Goal: Contribute content

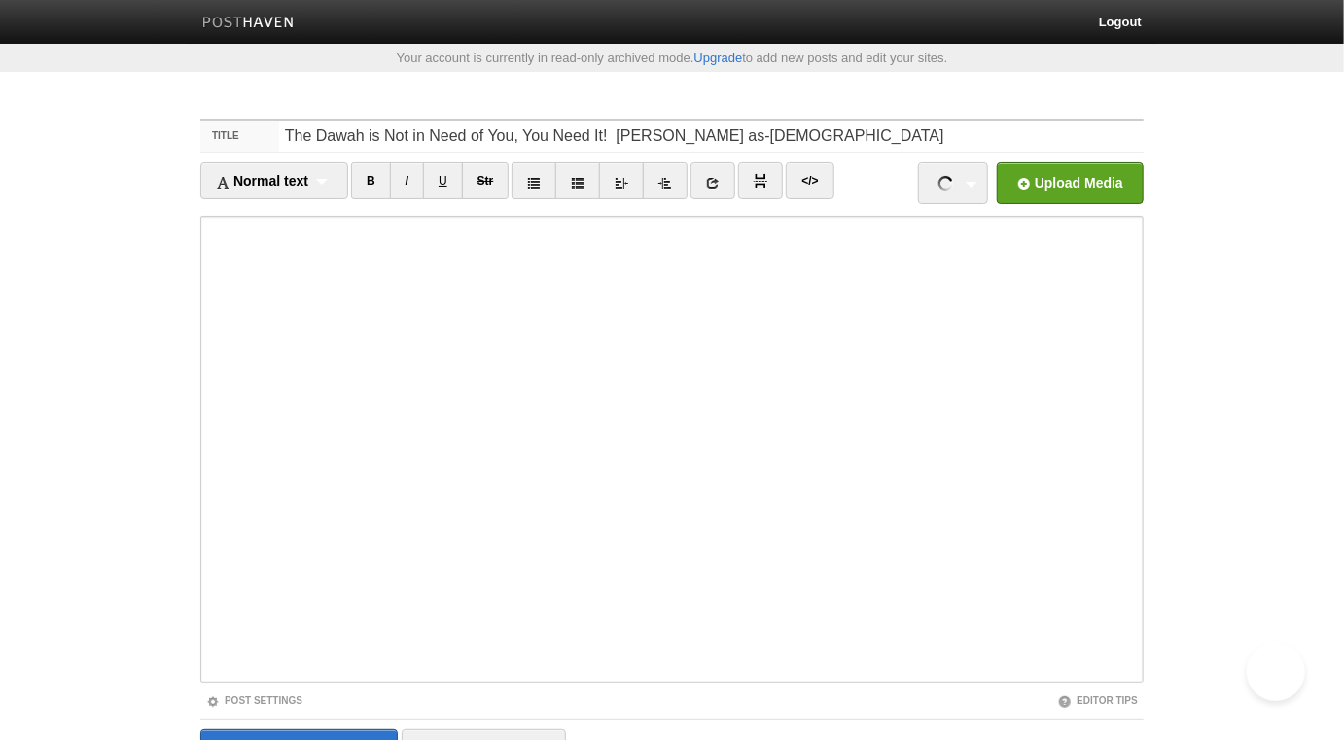
type input "The Dawah is Not in Need of You, You Need It! [PERSON_NAME] as-[DEMOGRAPHIC_DAT…"
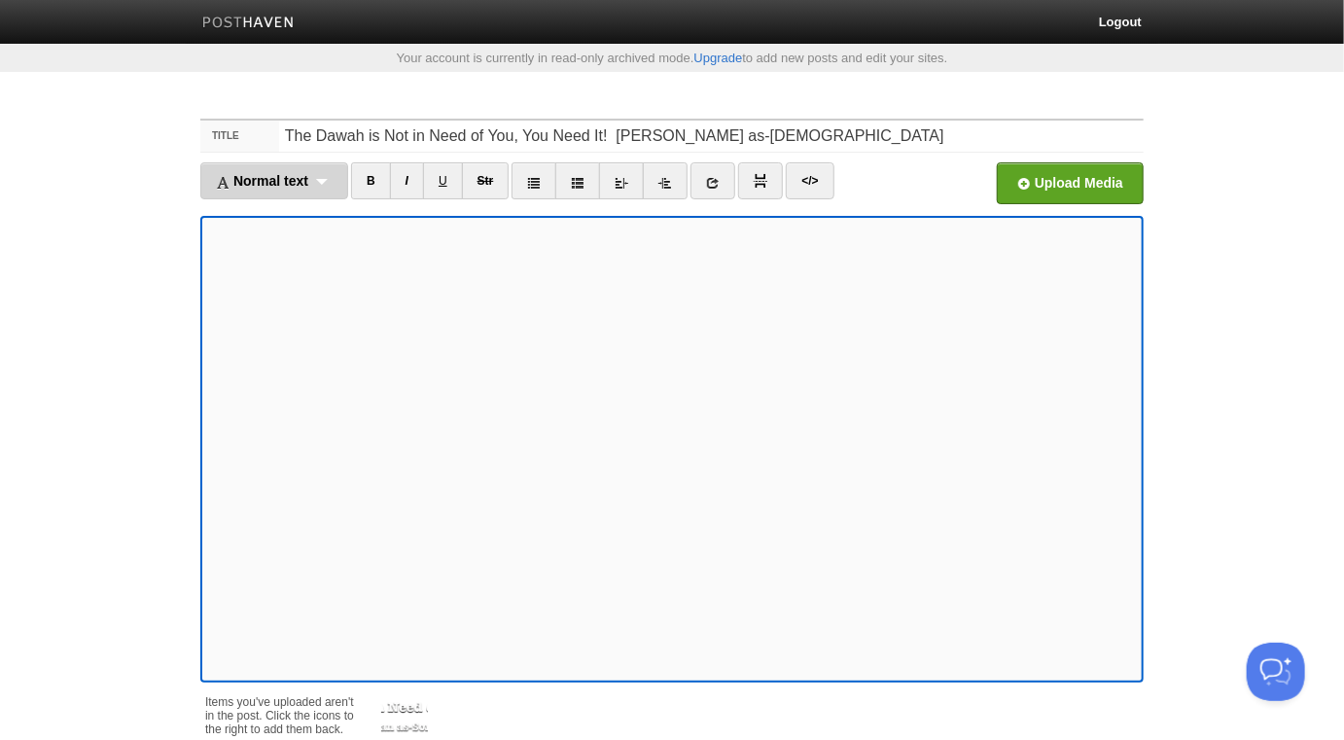
click at [325, 186] on div "Normal text Normal text Heading 1 Heading 2 Heading 3" at bounding box center [274, 180] width 148 height 37
click at [297, 223] on link "Normal text" at bounding box center [274, 223] width 146 height 29
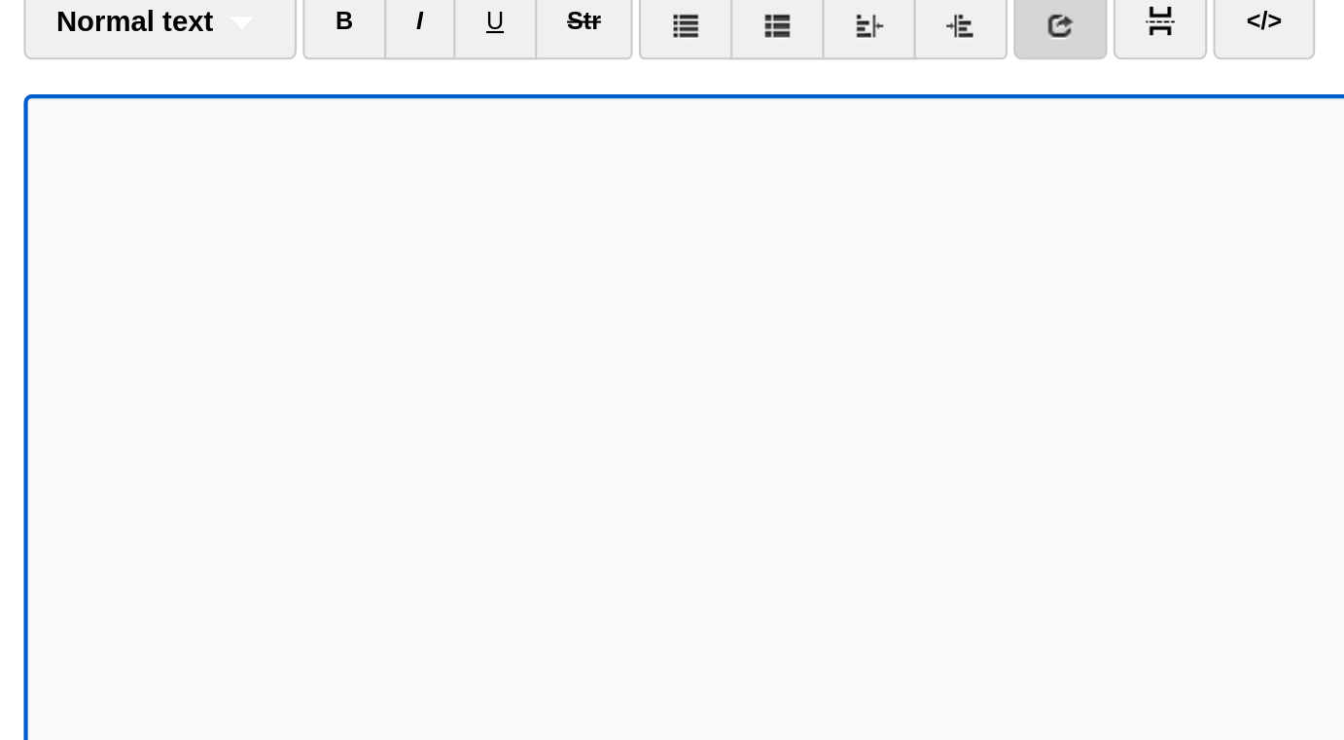
click at [681, 183] on link at bounding box center [695, 180] width 45 height 37
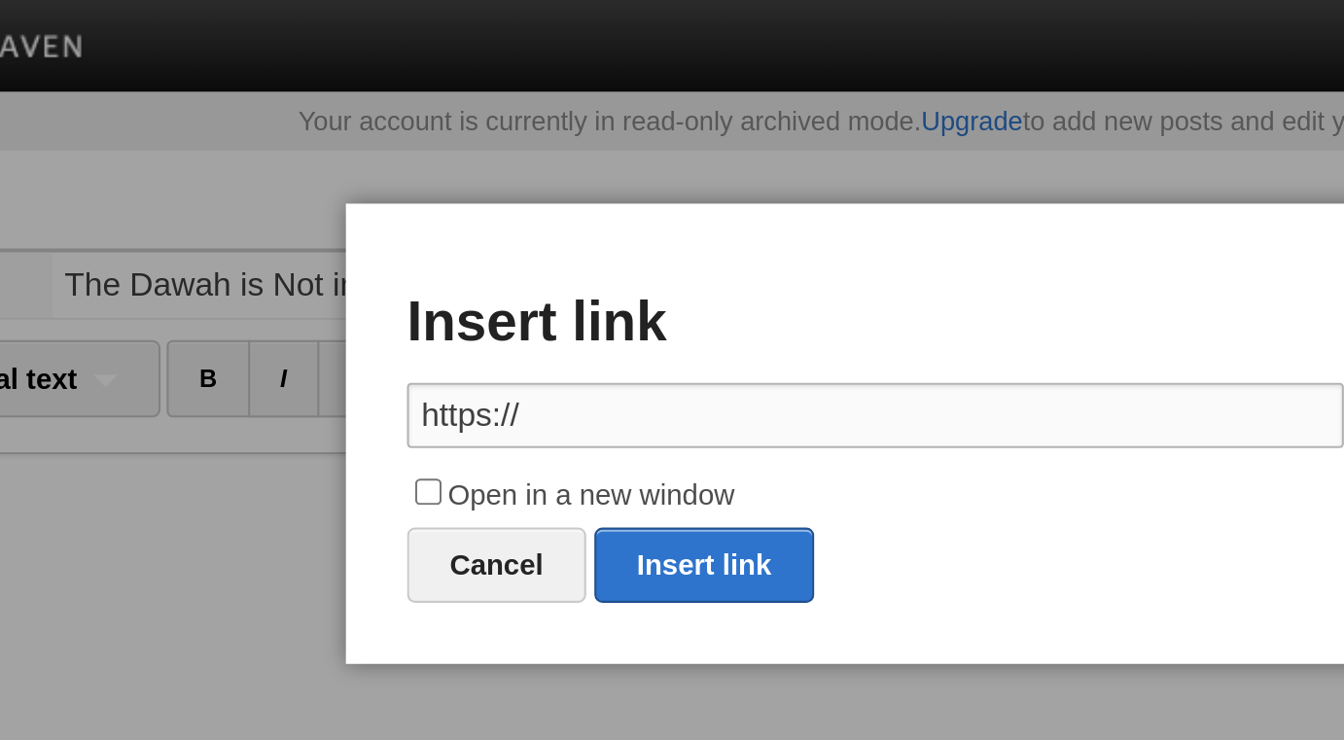
paste input "[DOMAIN_NAME][URL]"
type input "[URL][DOMAIN_NAME]"
click at [576, 237] on label "Open in a new window" at bounding box center [671, 237] width 447 height 23
click at [465, 237] on input "Open in a new window" at bounding box center [458, 234] width 13 height 13
checkbox input "true"
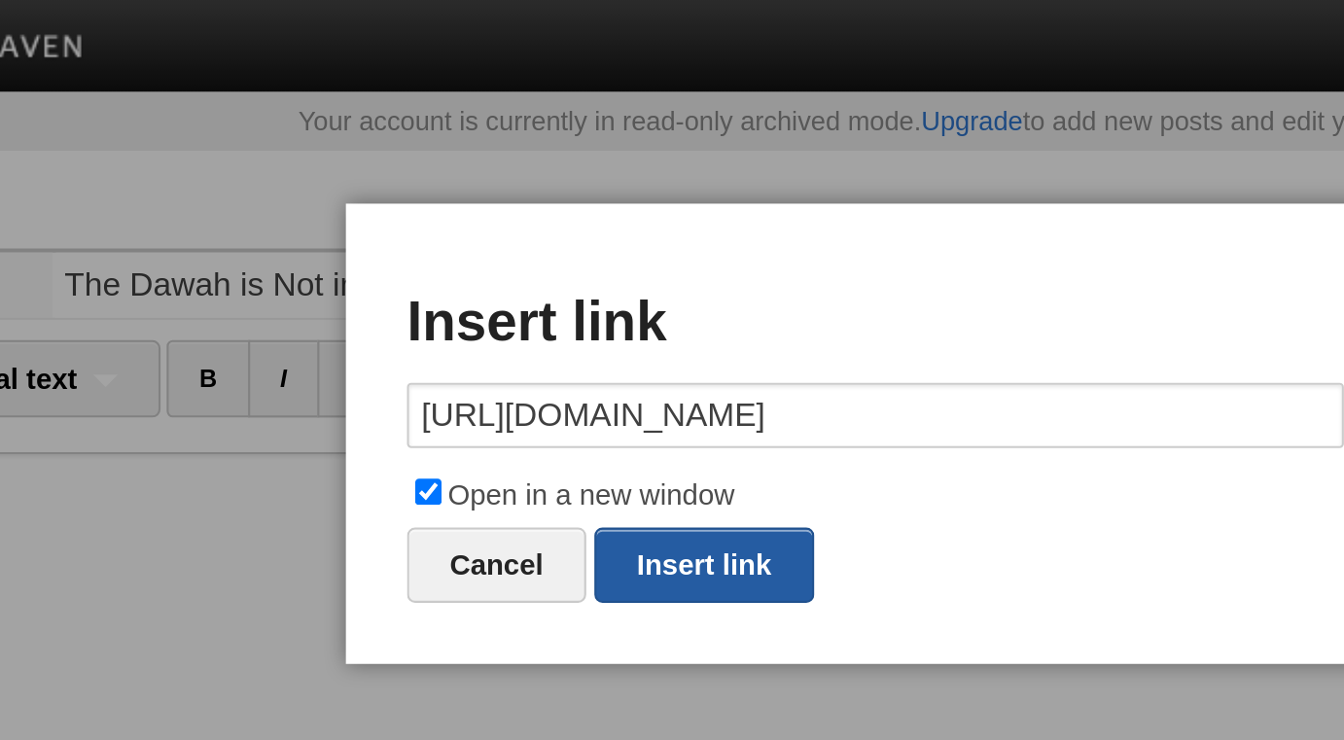
click at [583, 259] on link "Insert link" at bounding box center [590, 270] width 105 height 36
type input "https://"
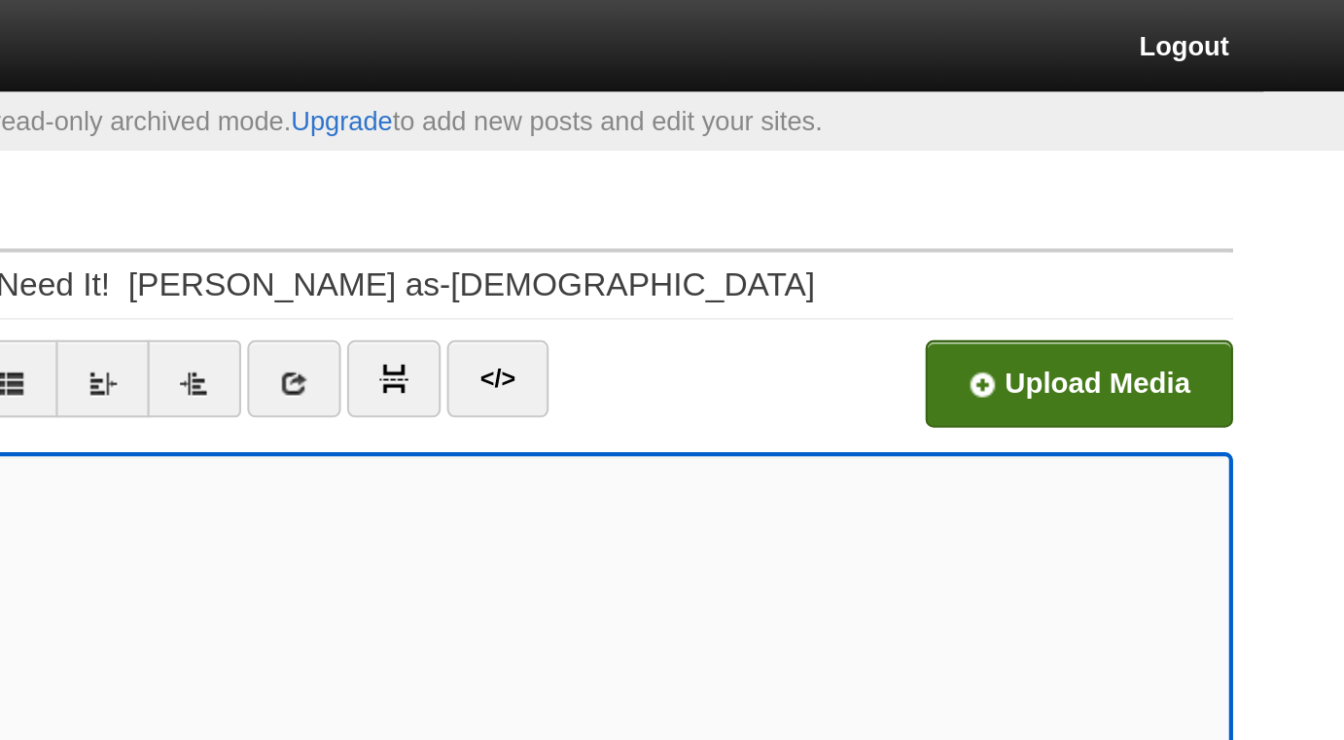
click at [1071, 178] on input "file" at bounding box center [483, 188] width 1472 height 99
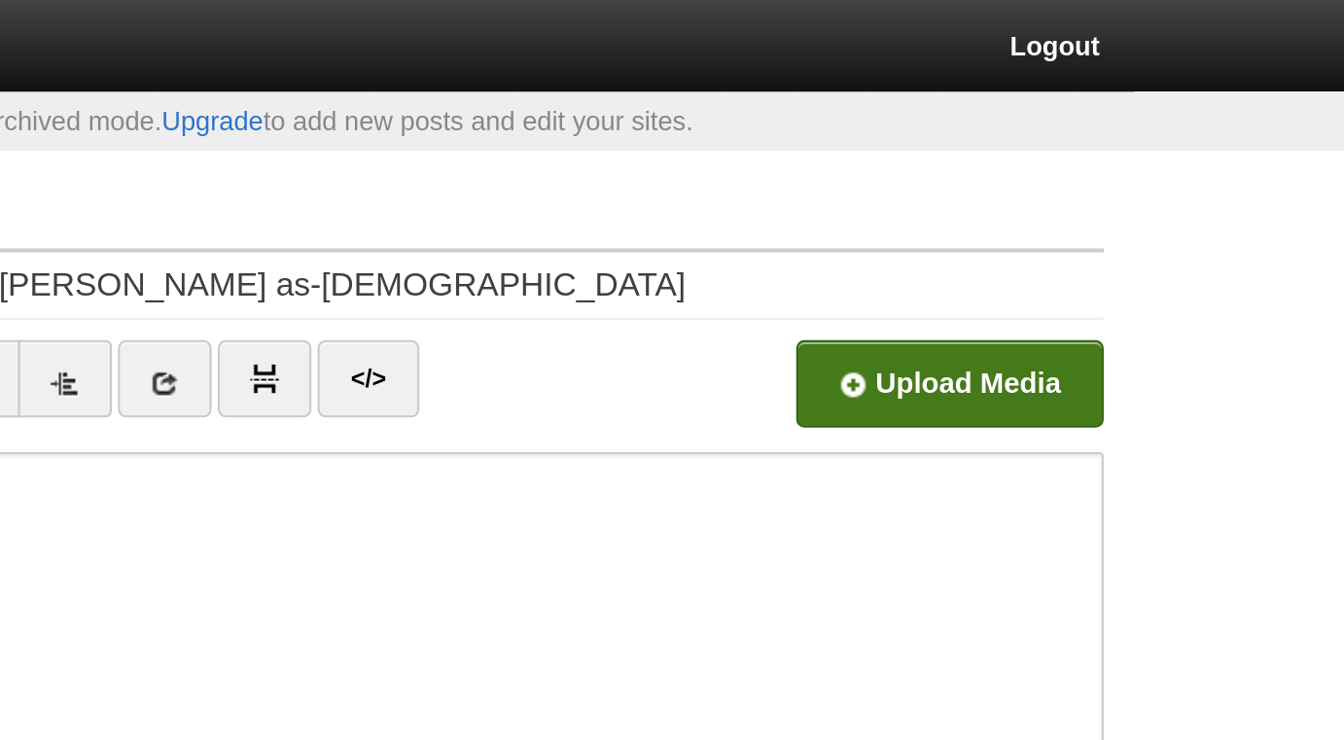
click at [1074, 194] on input "file" at bounding box center [483, 188] width 1472 height 99
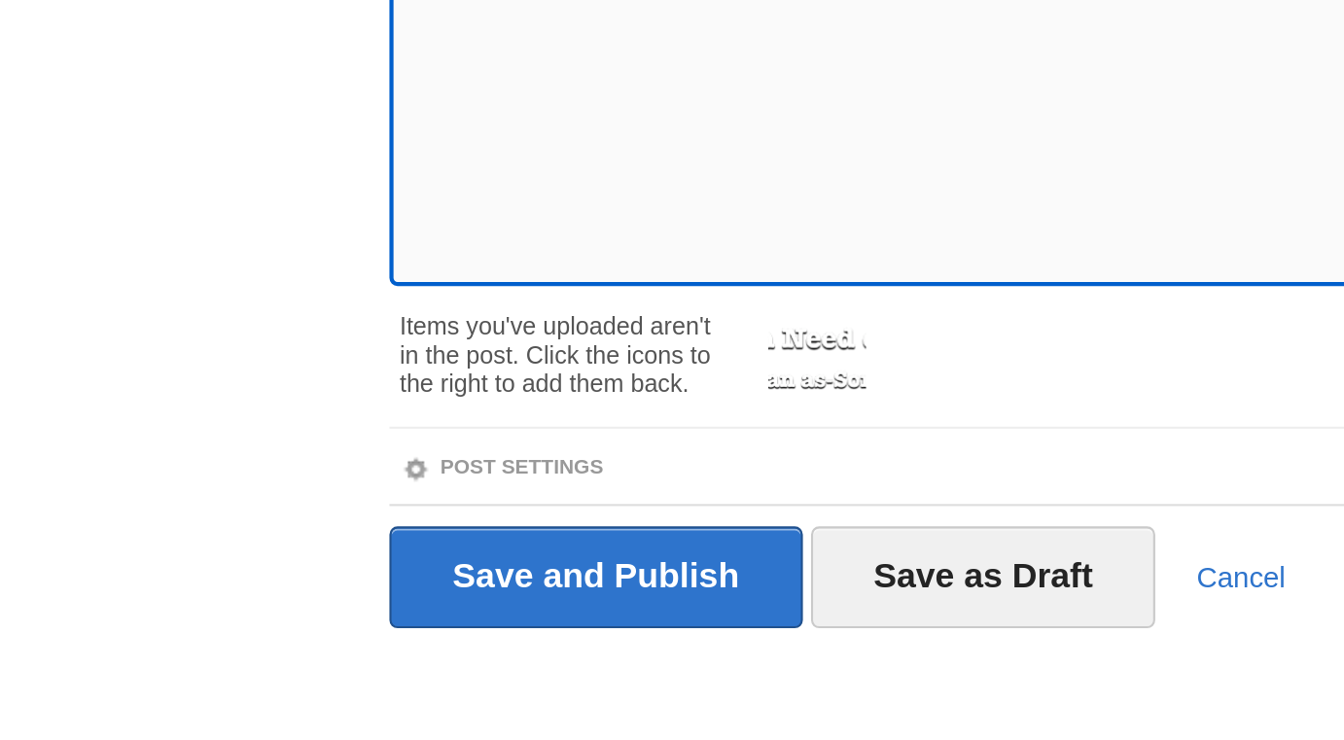
scroll to position [177, 0]
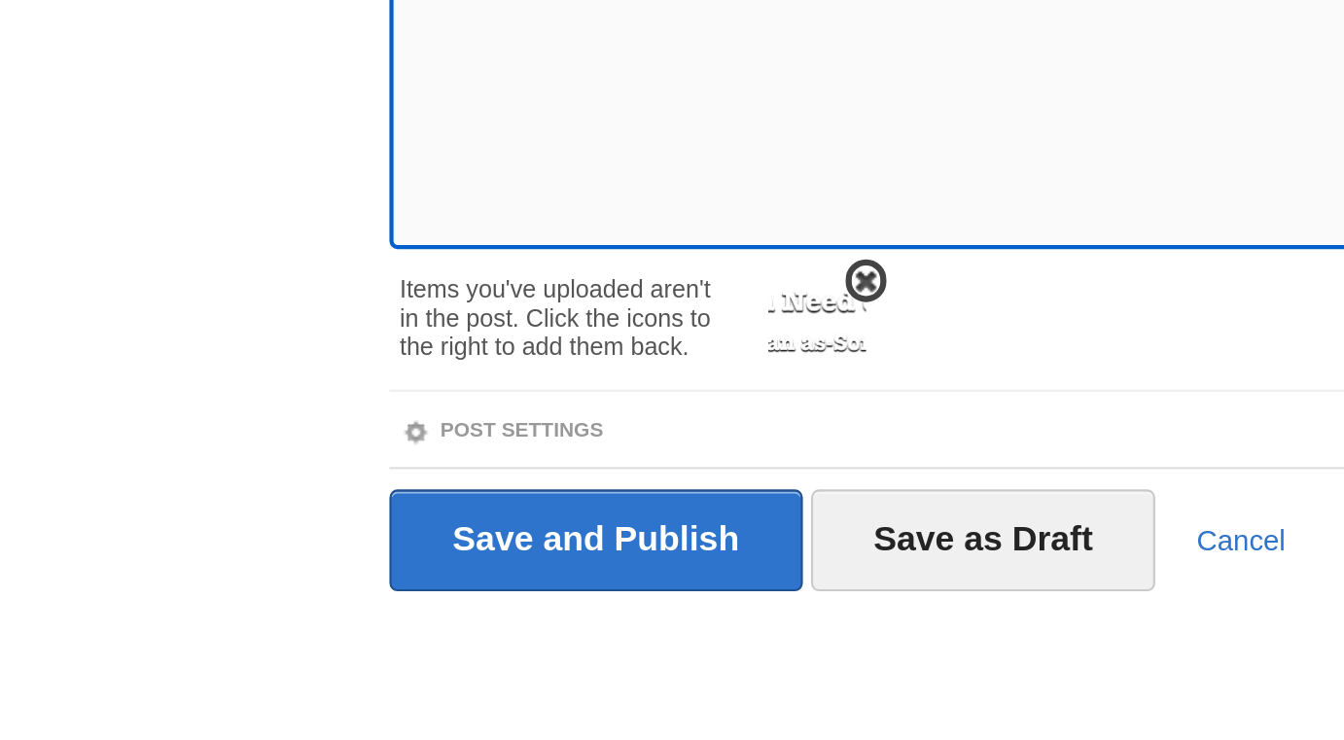
click at [425, 514] on span at bounding box center [428, 521] width 14 height 14
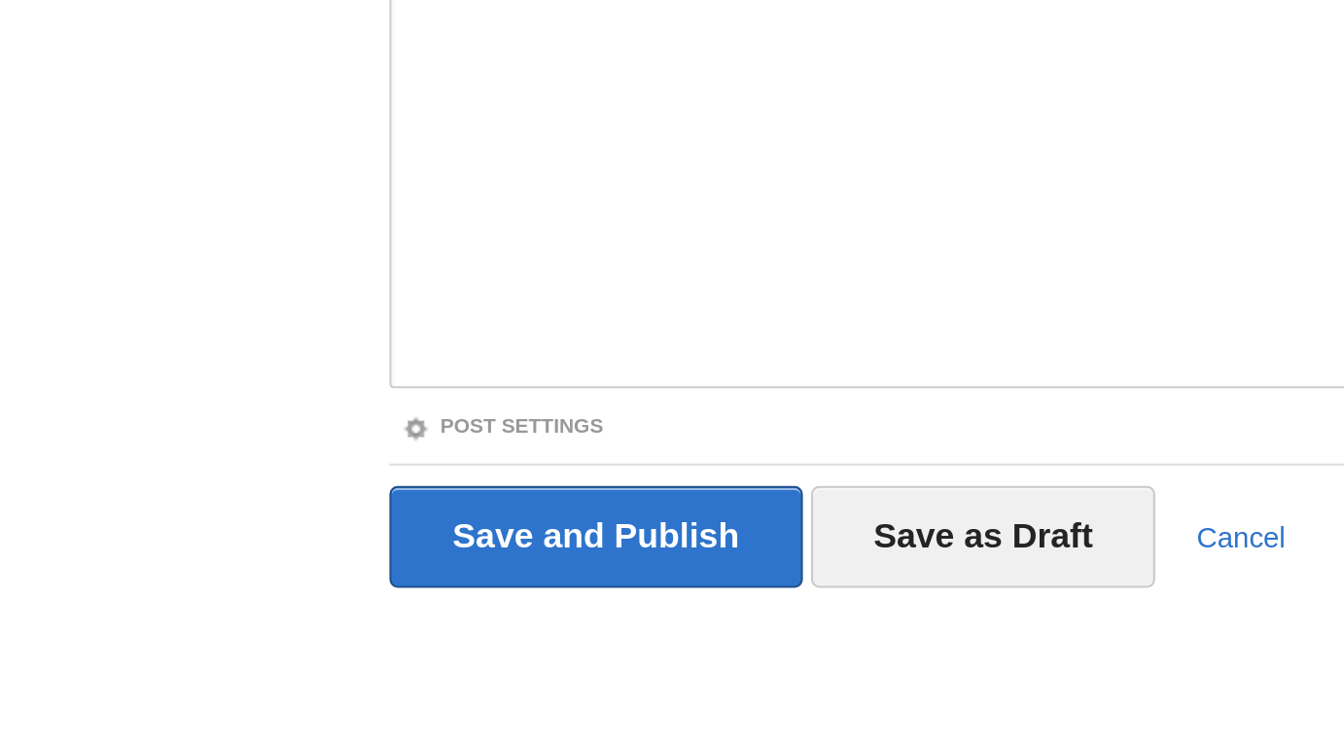
scroll to position [109, 0]
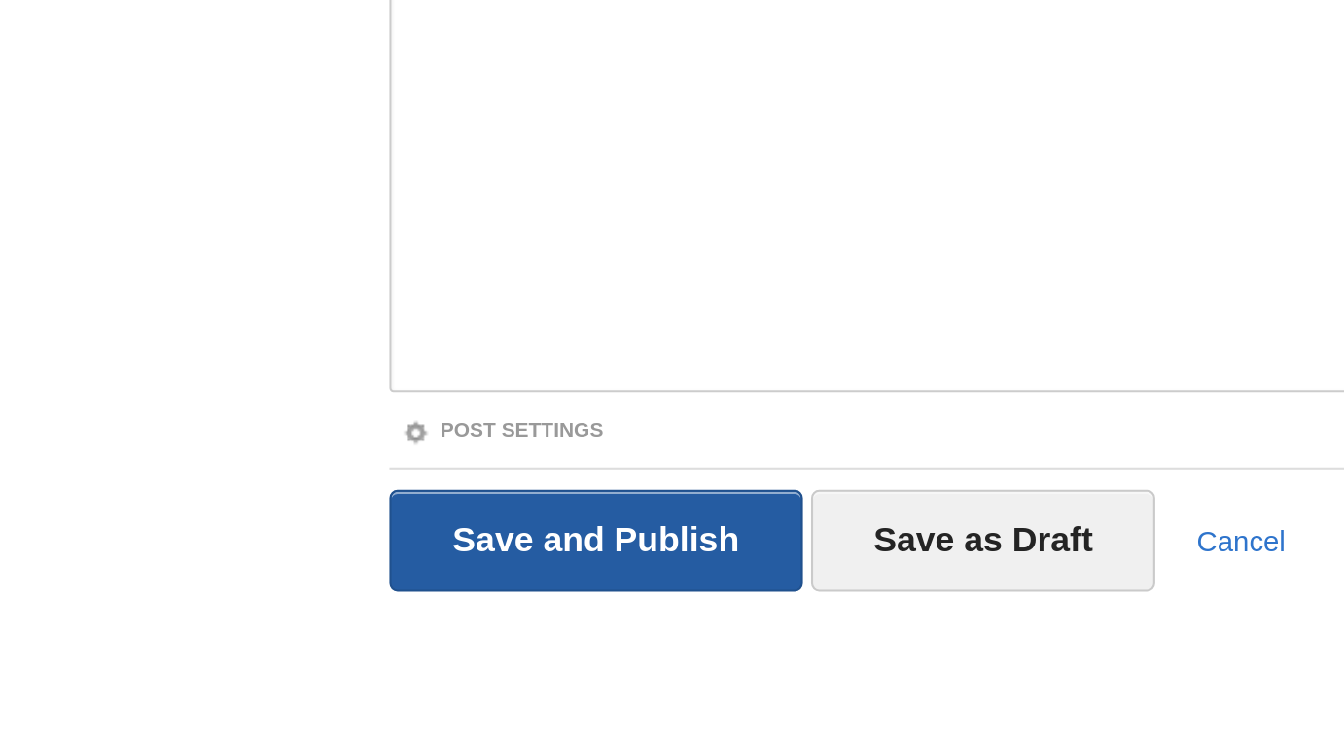
click at [331, 647] on input "Save and Publish" at bounding box center [298, 644] width 197 height 49
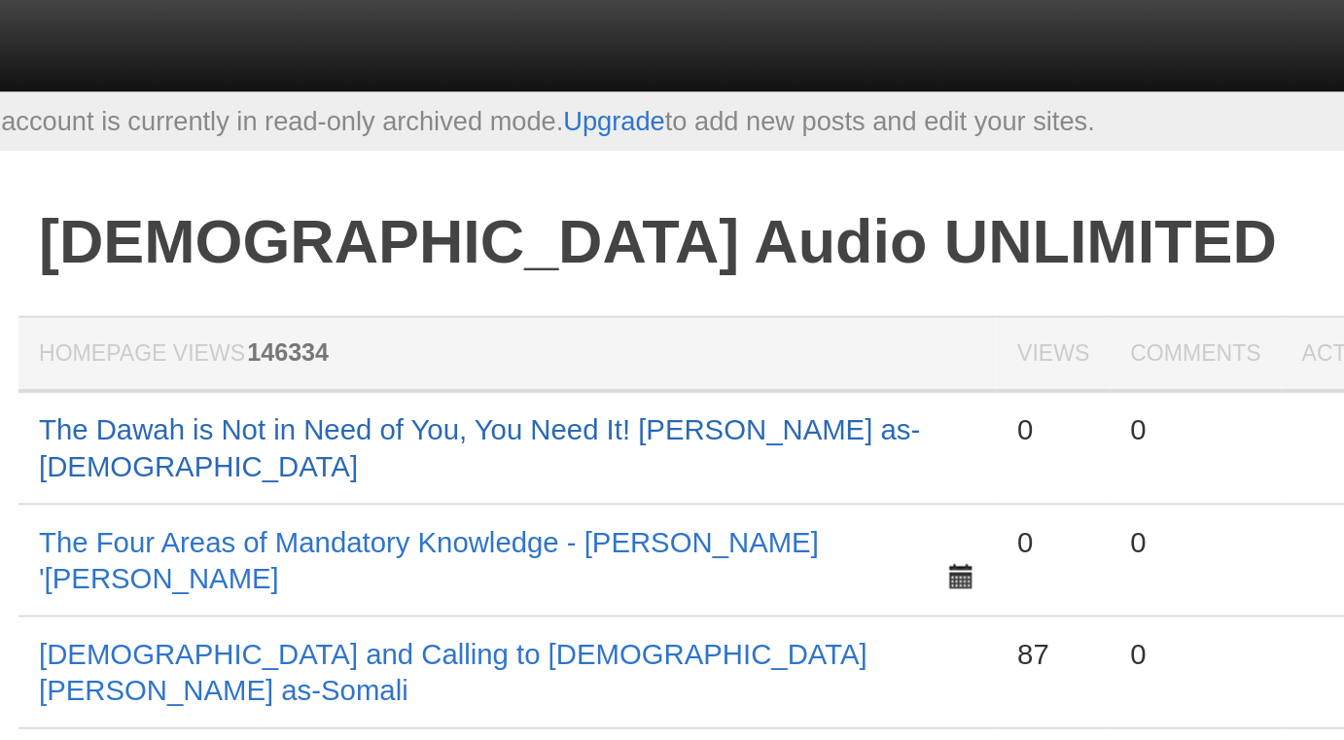
click at [824, 208] on link "The Dawah is Not in Need of You, You Need It! [PERSON_NAME] as-[DEMOGRAPHIC_DAT…" at bounding box center [653, 213] width 421 height 33
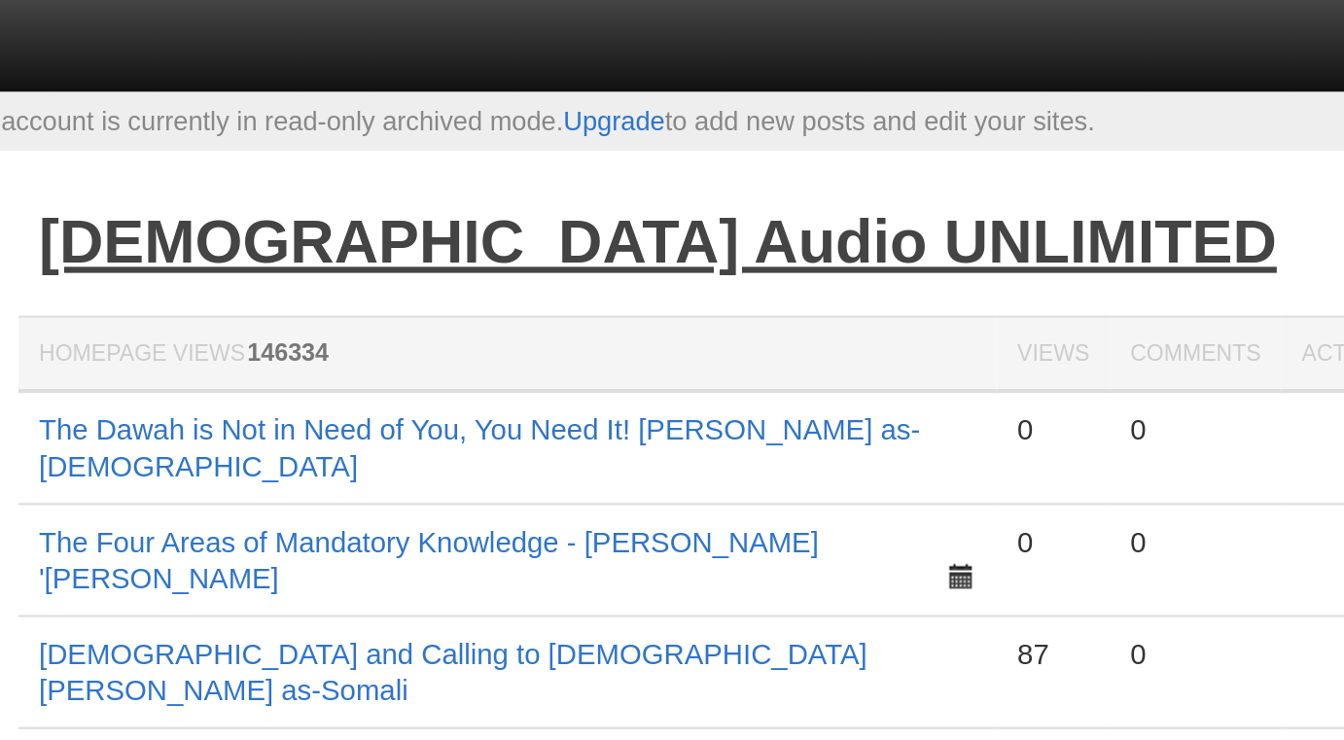
click at [714, 110] on link "[DEMOGRAPHIC_DATA] Audio UNLIMITED" at bounding box center [738, 115] width 591 height 32
click at [715, 116] on link "[DEMOGRAPHIC_DATA] Audio UNLIMITED" at bounding box center [738, 115] width 591 height 32
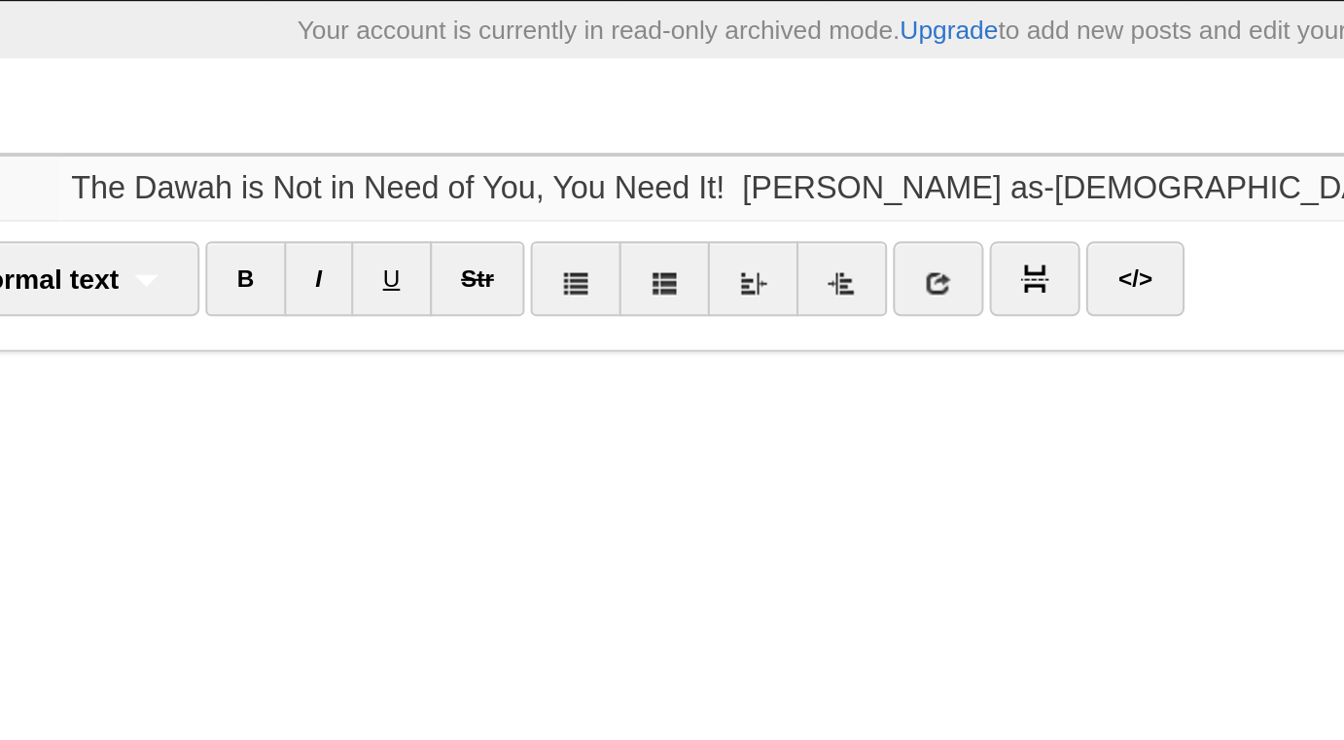
click at [603, 134] on input "The Dawah is Not in Need of You, You Need It! [PERSON_NAME] as-[DEMOGRAPHIC_DAT…" at bounding box center [711, 136] width 864 height 31
type input "The Dawah is Not in Need of You, You Need It! - [PERSON_NAME] as-[DEMOGRAPHIC_D…"
click at [200, 729] on input "Save and Publish" at bounding box center [298, 753] width 197 height 49
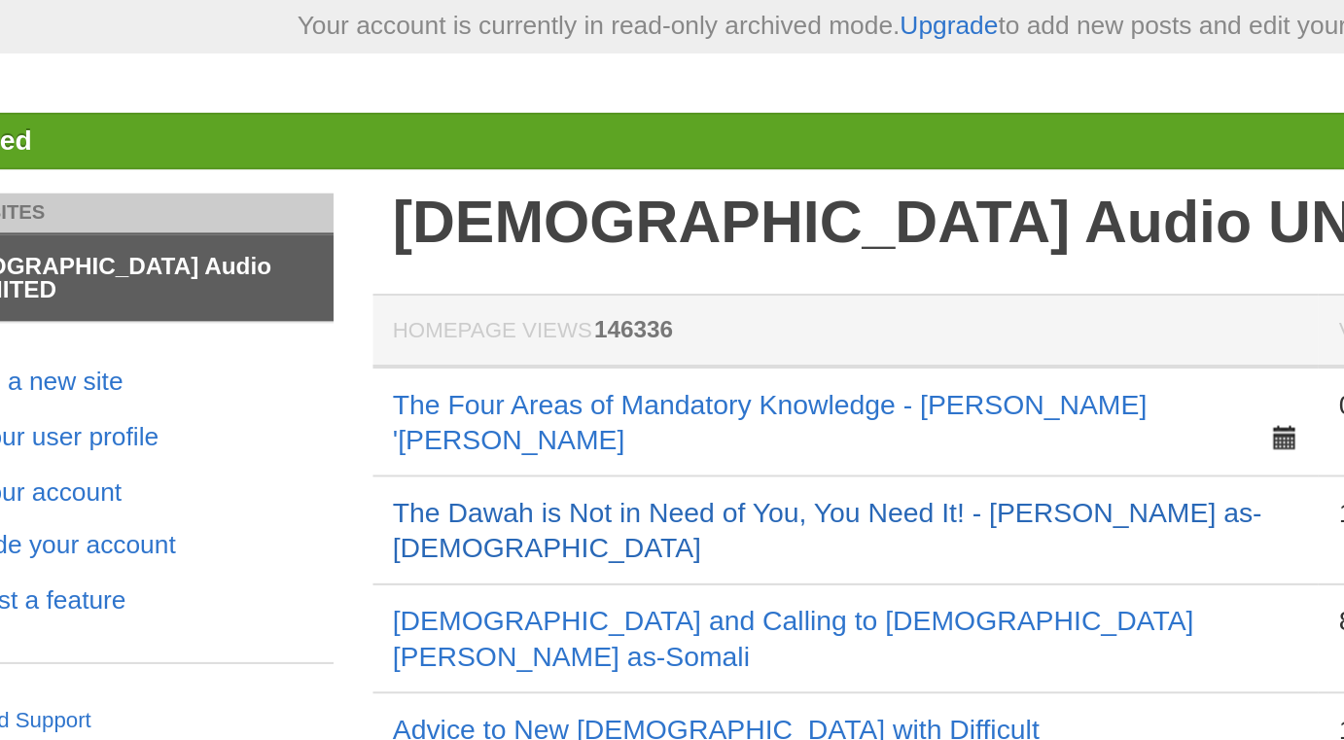
click at [615, 291] on link "The Dawah is Not in Need of You, You Need It! - Hasan as-Somali" at bounding box center [657, 307] width 429 height 33
